Goal: Task Accomplishment & Management: Complete application form

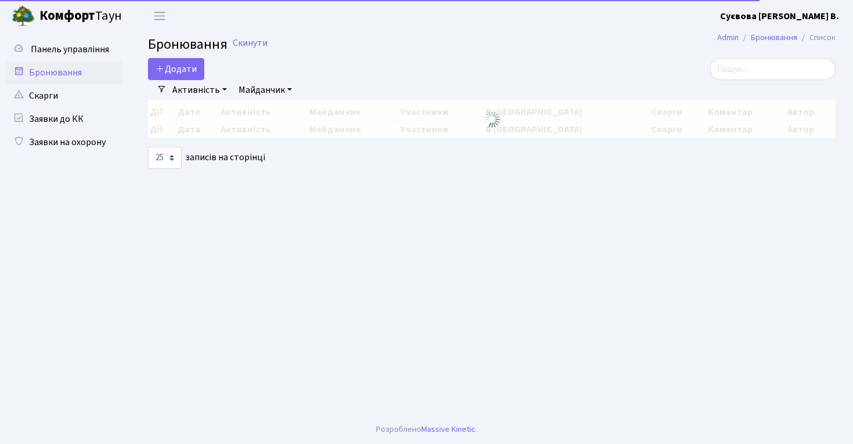
select select "25"
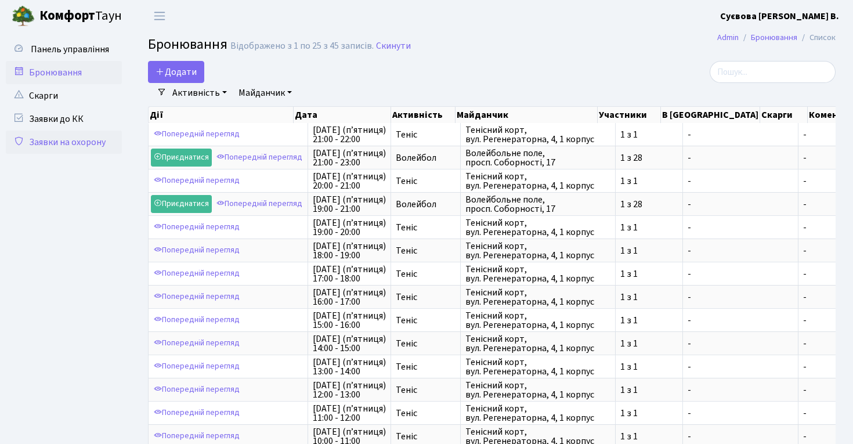
click at [78, 138] on link "Заявки на охорону" at bounding box center [64, 142] width 116 height 23
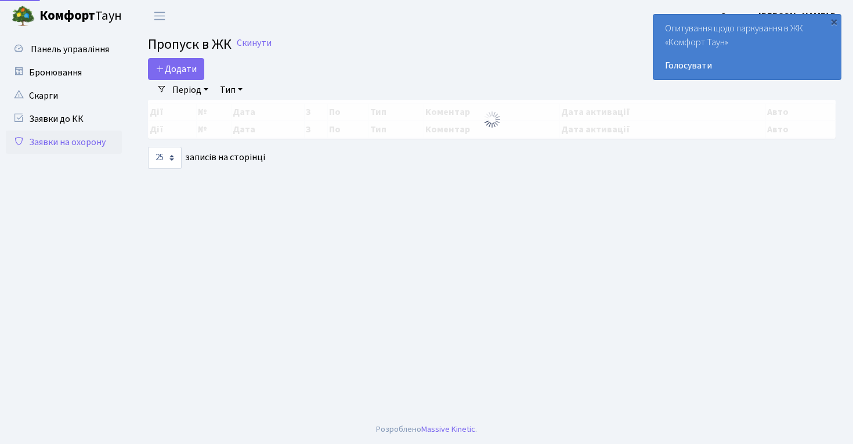
select select "25"
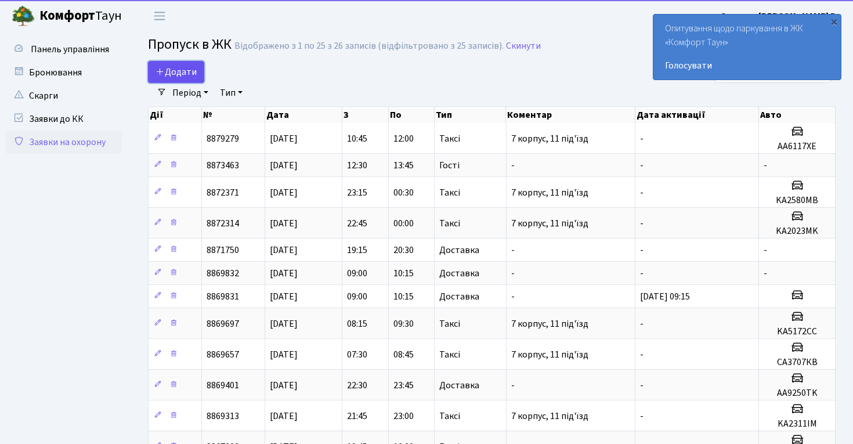
click at [185, 75] on span "Додати" at bounding box center [175, 72] width 41 height 13
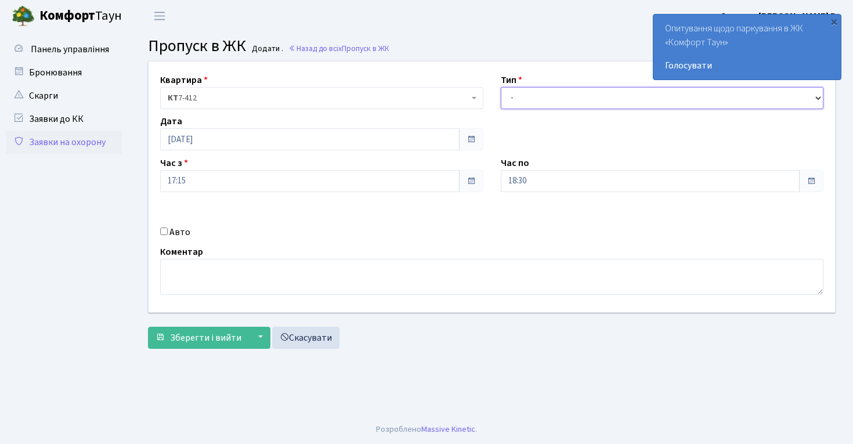
click at [569, 99] on select "- Доставка Таксі Гості Сервіс" at bounding box center [662, 98] width 323 height 22
select select "2"
click at [172, 230] on label "Авто" at bounding box center [179, 232] width 21 height 14
click at [168, 230] on input "Авто" at bounding box center [164, 231] width 8 height 8
checkbox input "true"
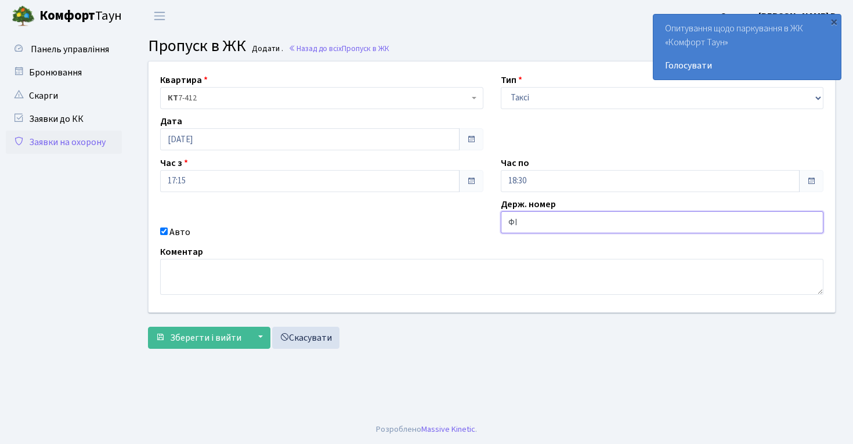
type input "Ф"
type input "АІ3791РМ"
click at [833, 19] on div "×" at bounding box center [834, 22] width 12 height 12
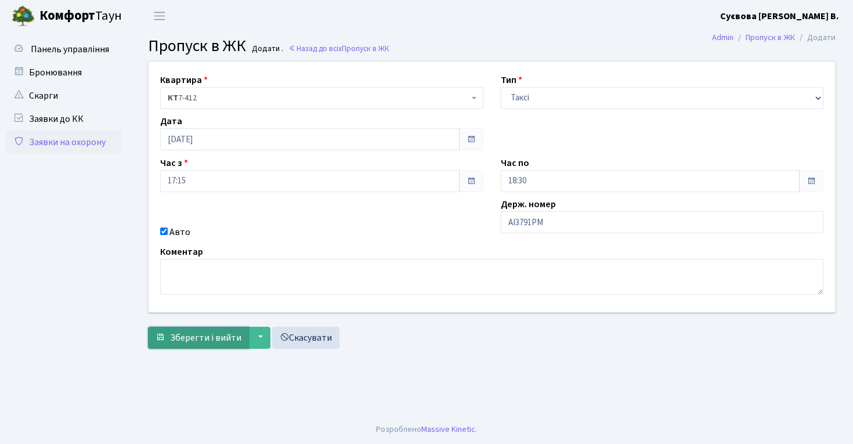
click at [200, 340] on span "Зберегти і вийти" at bounding box center [205, 337] width 71 height 13
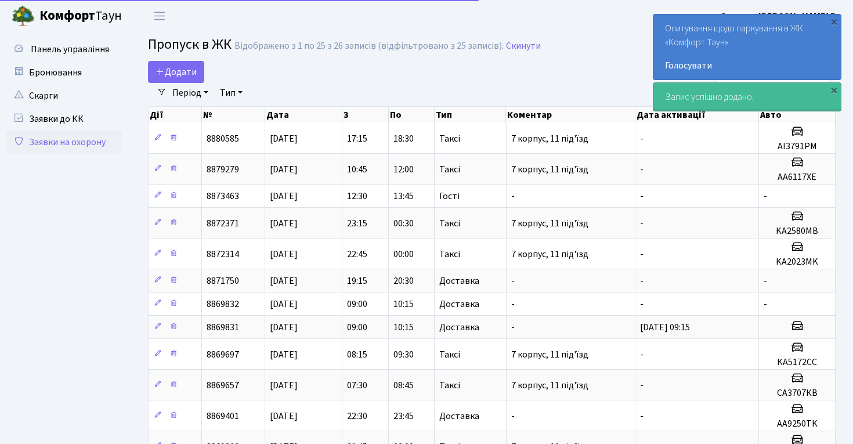
select select "25"
